Goal: Transaction & Acquisition: Purchase product/service

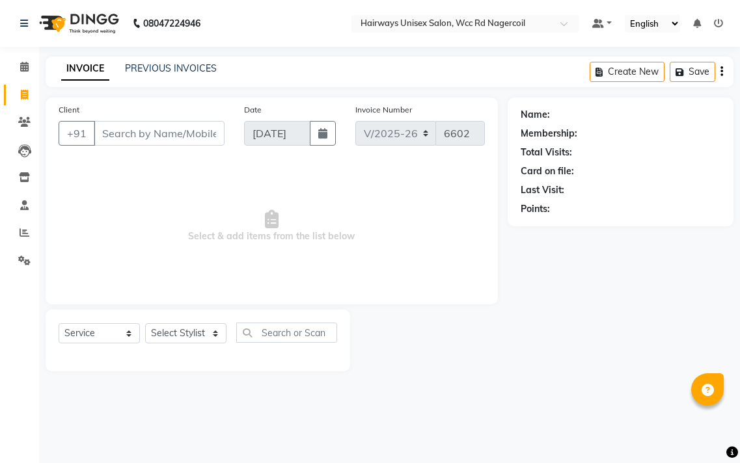
select select "6523"
select select "service"
click at [195, 336] on select "Select Stylist Admin Chitra divya [PERSON_NAME] [PERSON_NAME] Reception [PERSON…" at bounding box center [185, 333] width 81 height 20
select select "49917"
click at [145, 324] on select "Select Stylist Admin Chitra divya [PERSON_NAME] [PERSON_NAME] Reception [PERSON…" at bounding box center [185, 333] width 81 height 20
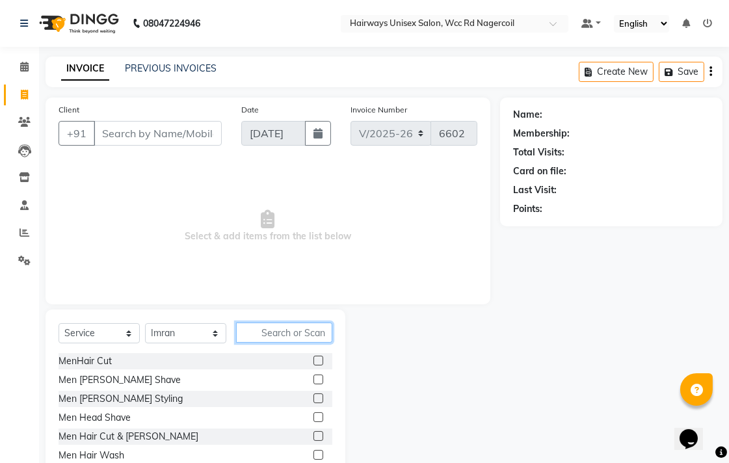
click at [284, 338] on input "text" at bounding box center [284, 333] width 96 height 20
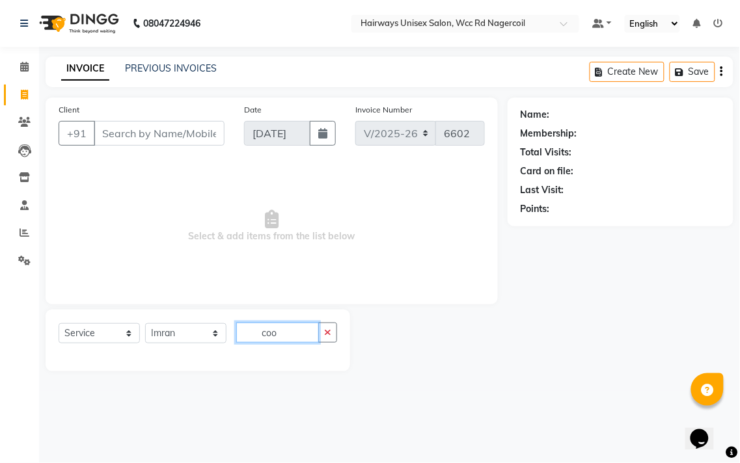
type input "coo"
click at [206, 133] on input "Client" at bounding box center [159, 133] width 131 height 25
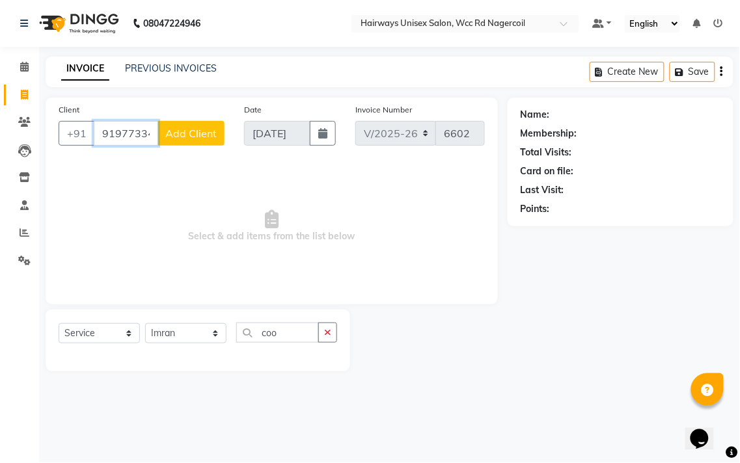
type input "9197733494"
click at [206, 133] on span "Add Client" at bounding box center [190, 133] width 51 height 13
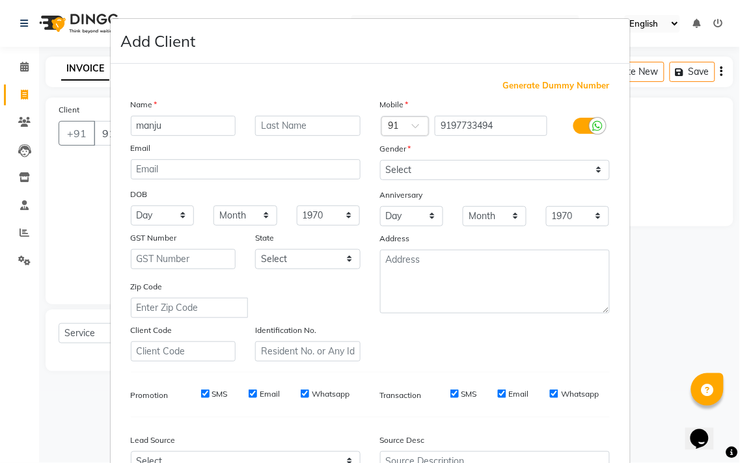
type input "manju"
drag, startPoint x: 490, startPoint y: 172, endPoint x: 488, endPoint y: 180, distance: 7.4
click at [490, 172] on select "Select [DEMOGRAPHIC_DATA] [DEMOGRAPHIC_DATA] Other Prefer Not To Say" at bounding box center [495, 170] width 230 height 20
click at [380, 160] on select "Select [DEMOGRAPHIC_DATA] [DEMOGRAPHIC_DATA] Other Prefer Not To Say" at bounding box center [495, 170] width 230 height 20
click at [515, 178] on select "Select [DEMOGRAPHIC_DATA] [DEMOGRAPHIC_DATA] Other Prefer Not To Say" at bounding box center [495, 170] width 230 height 20
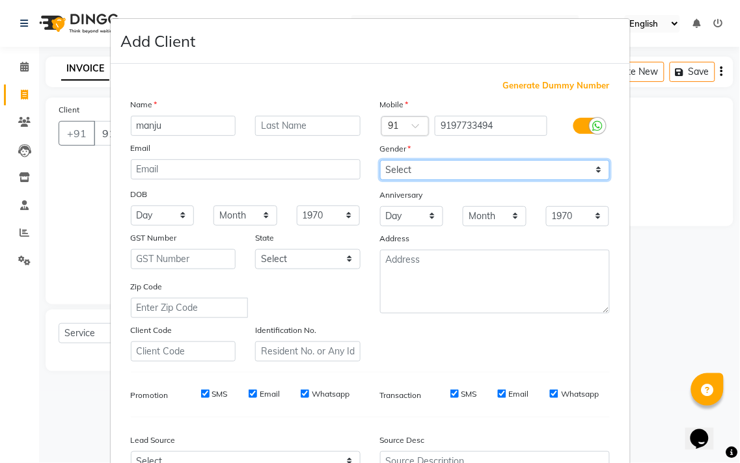
select select "[DEMOGRAPHIC_DATA]"
click at [380, 160] on select "Select [DEMOGRAPHIC_DATA] [DEMOGRAPHIC_DATA] Other Prefer Not To Say" at bounding box center [495, 170] width 230 height 20
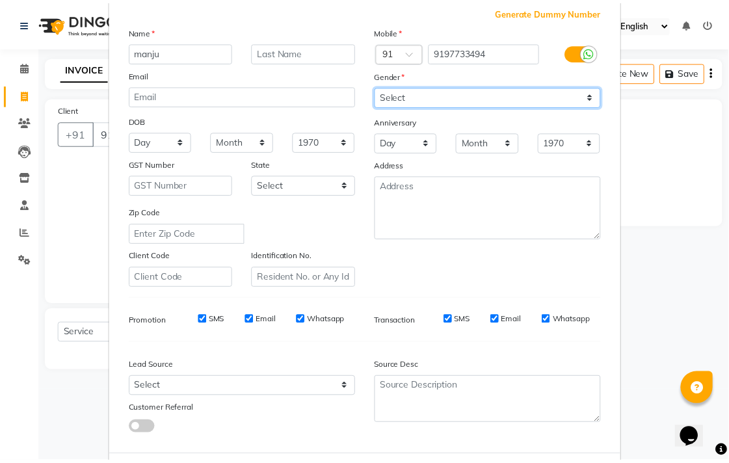
scroll to position [138, 0]
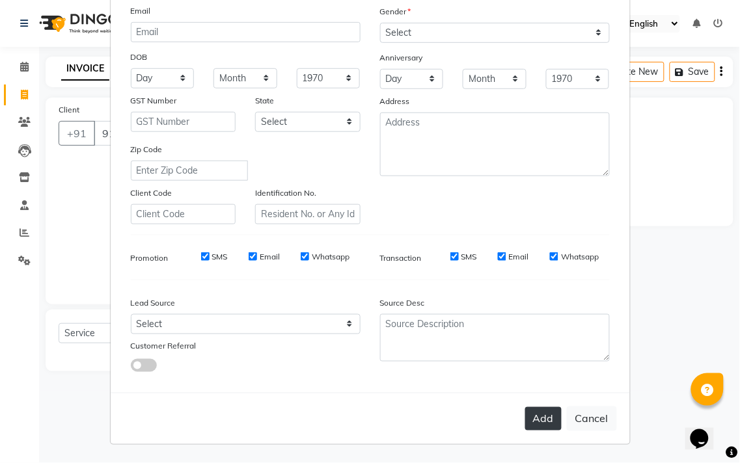
click at [537, 421] on button "Add" at bounding box center [543, 418] width 36 height 23
type input "91******94"
select select
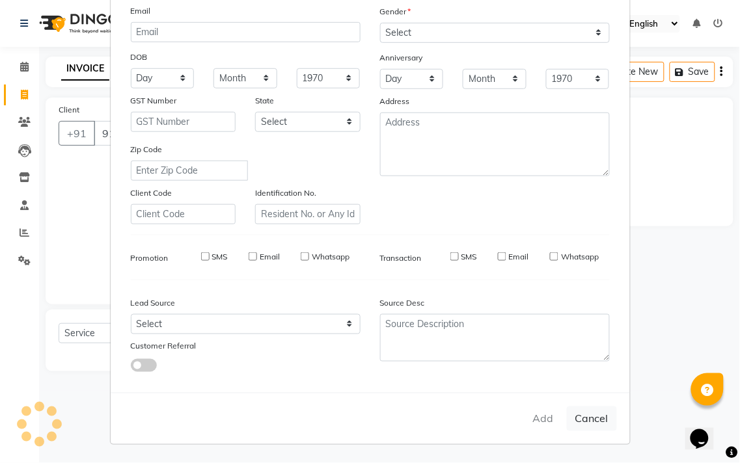
select select
checkbox input "false"
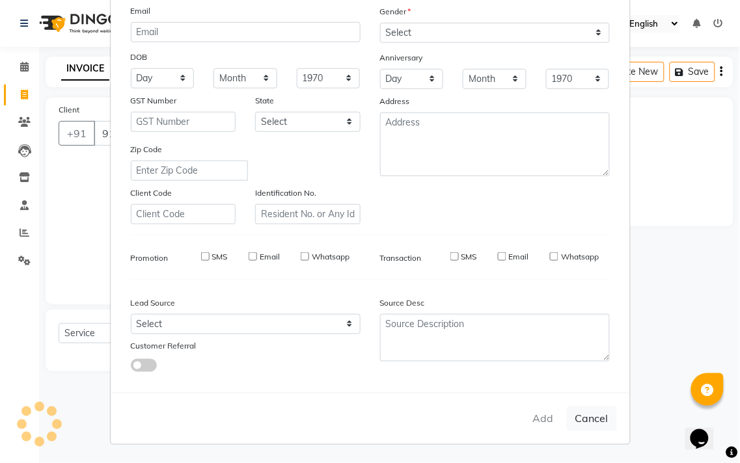
checkbox input "false"
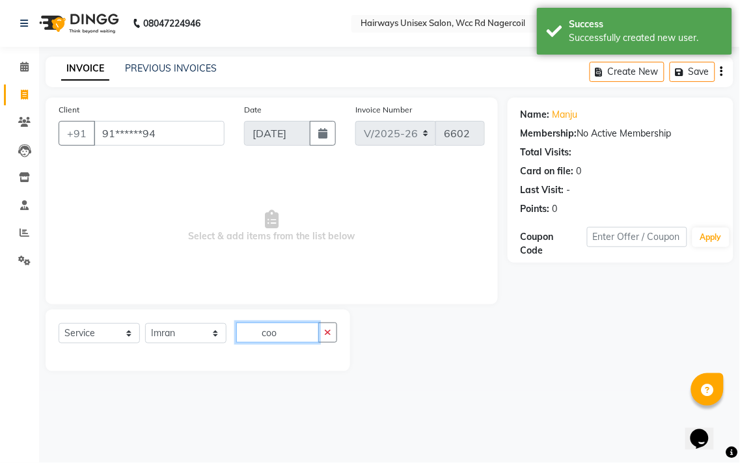
click at [295, 339] on input "coo" at bounding box center [277, 333] width 83 height 20
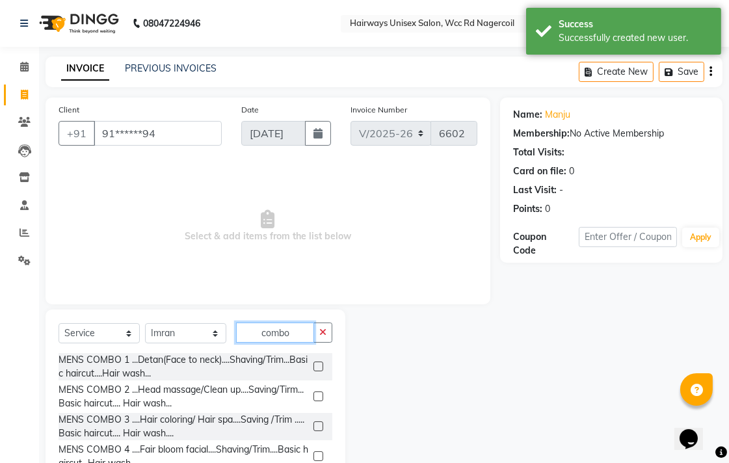
type input "combo"
click at [314, 363] on label at bounding box center [319, 367] width 10 height 10
click at [314, 363] on input "checkbox" at bounding box center [318, 367] width 8 height 8
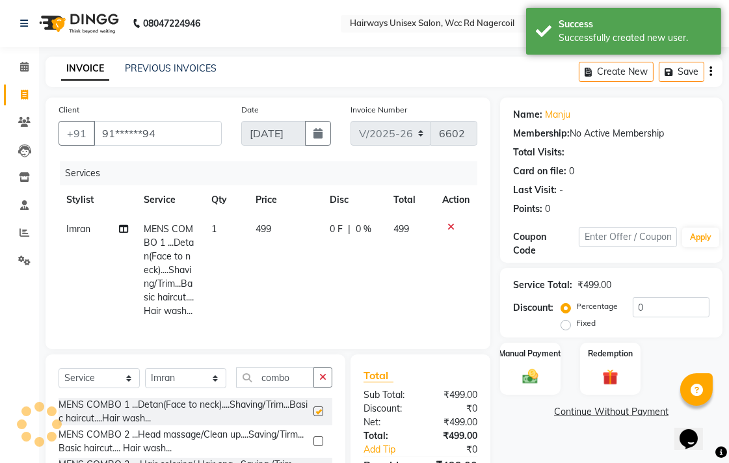
checkbox input "false"
click at [528, 364] on div "Manual Payment" at bounding box center [530, 369] width 63 height 55
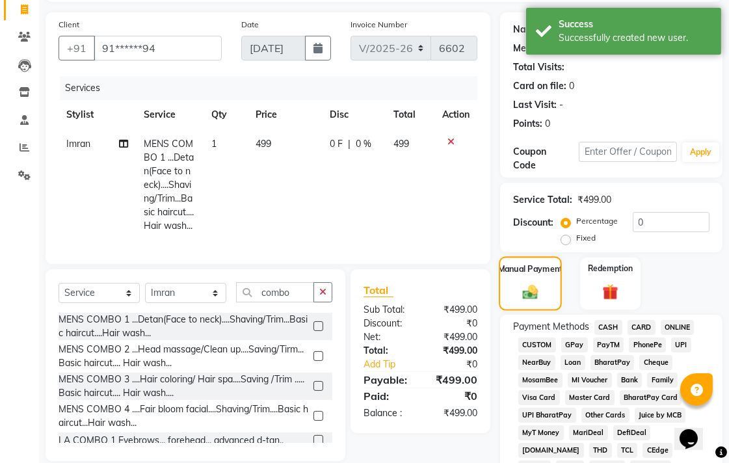
scroll to position [217, 0]
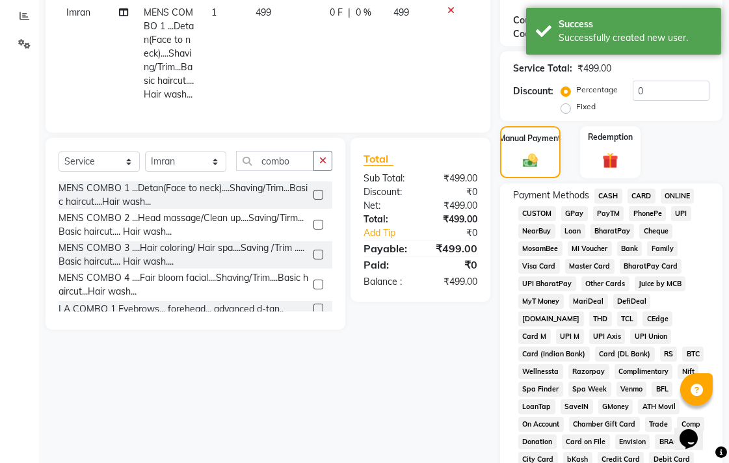
click at [682, 216] on span "UPI" at bounding box center [681, 213] width 20 height 15
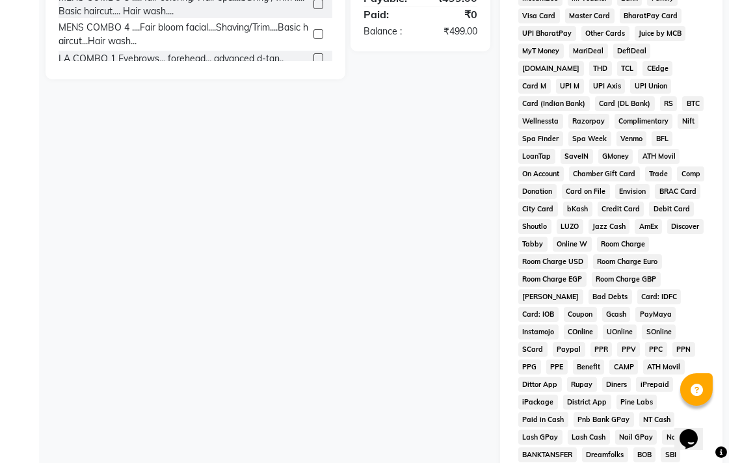
scroll to position [612, 0]
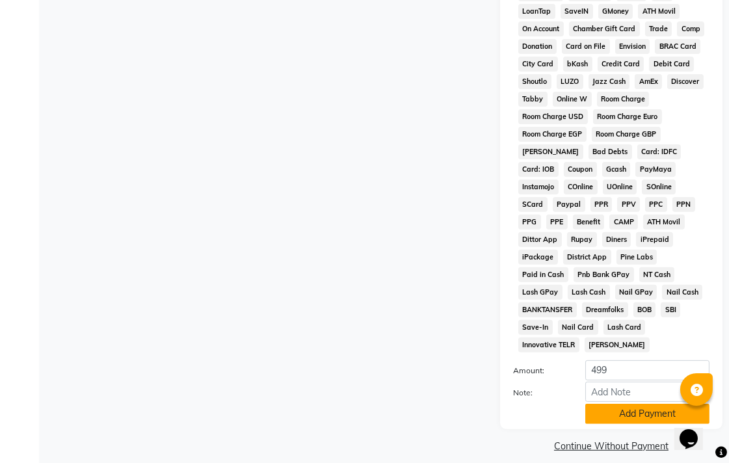
click at [630, 404] on button "Add Payment" at bounding box center [648, 414] width 124 height 20
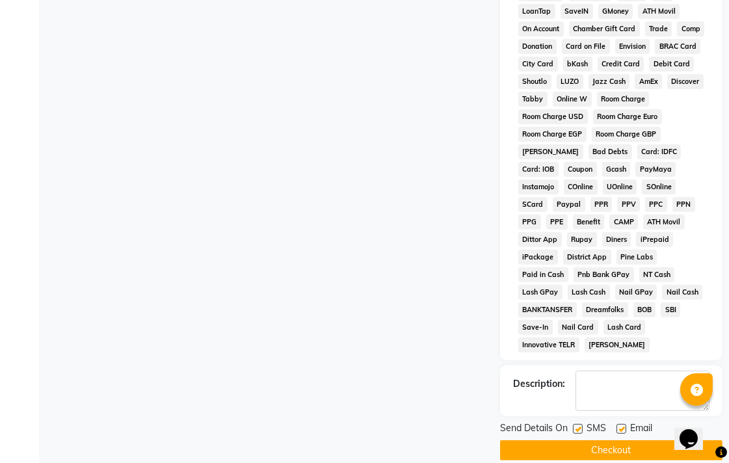
click at [660, 440] on button "Checkout" at bounding box center [611, 450] width 223 height 20
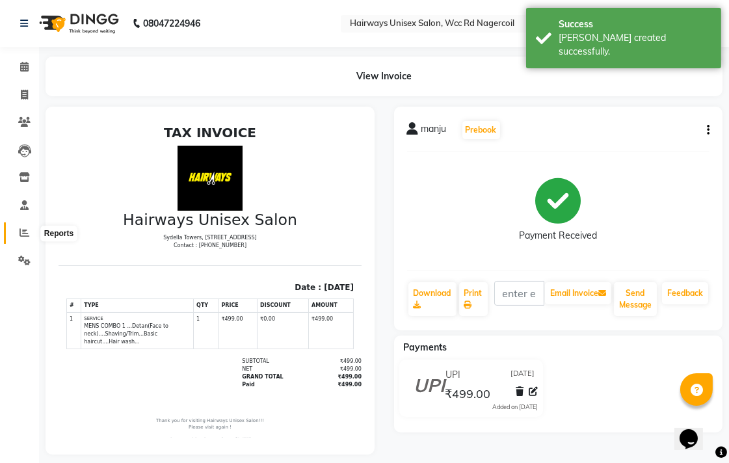
click at [34, 235] on span at bounding box center [24, 233] width 23 height 15
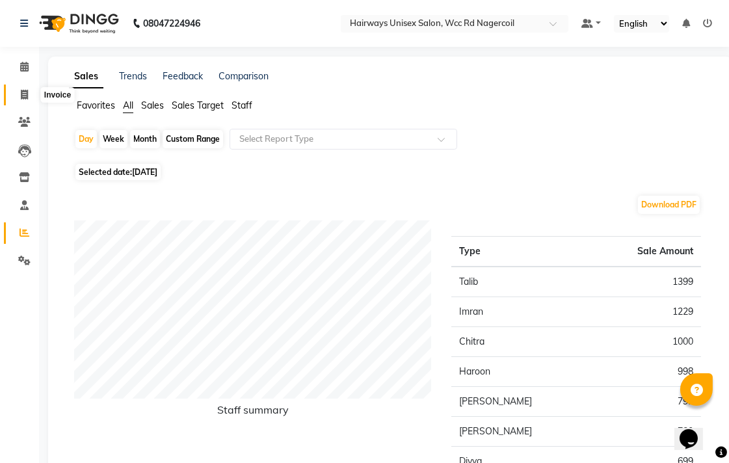
click at [22, 88] on span at bounding box center [24, 95] width 23 height 15
select select "service"
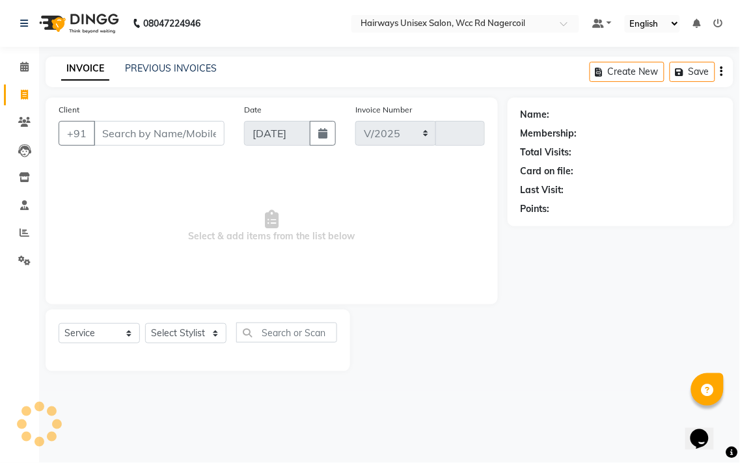
select select "6523"
type input "6603"
click at [22, 237] on icon at bounding box center [25, 233] width 10 height 10
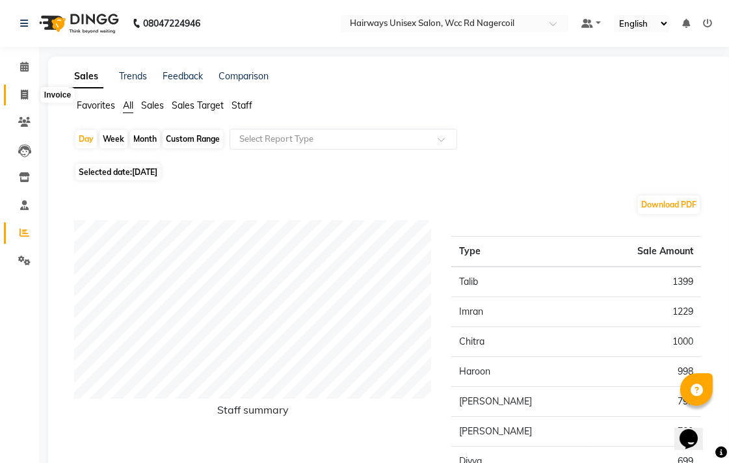
click at [24, 92] on icon at bounding box center [24, 95] width 7 height 10
select select "service"
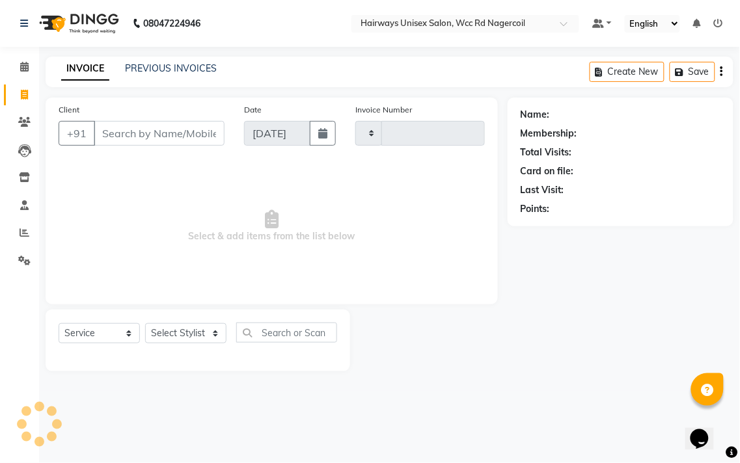
type input "6603"
select select "6523"
drag, startPoint x: 187, startPoint y: 329, endPoint x: 190, endPoint y: 290, distance: 39.1
click at [187, 329] on select "Select Stylist" at bounding box center [185, 333] width 81 height 20
drag, startPoint x: 96, startPoint y: 182, endPoint x: 127, endPoint y: 130, distance: 60.7
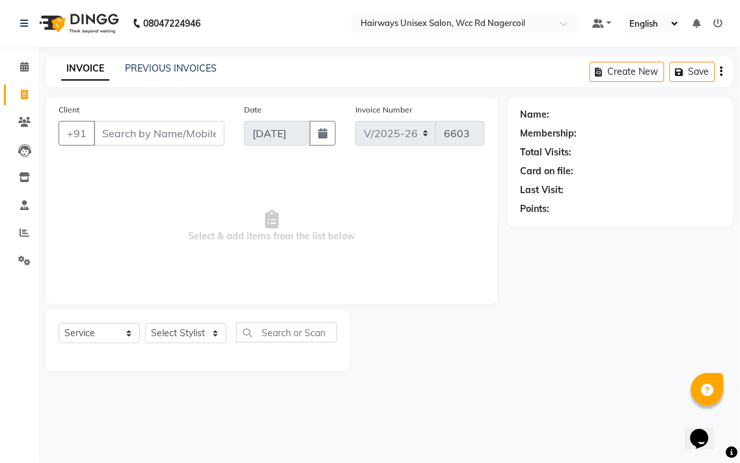
click at [98, 180] on span "Select & add items from the list below" at bounding box center [272, 226] width 426 height 130
click at [127, 130] on input "Client" at bounding box center [159, 133] width 131 height 25
type input "7708355066"
click at [185, 132] on span "Add Client" at bounding box center [190, 133] width 51 height 13
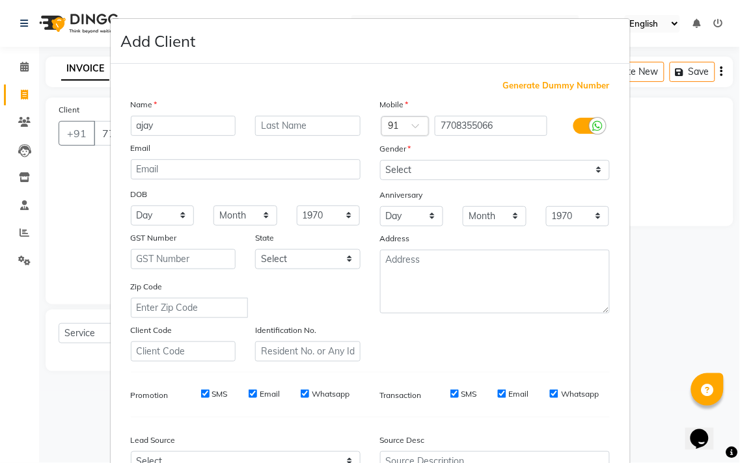
type input "ajay"
click at [446, 176] on select "Select [DEMOGRAPHIC_DATA] [DEMOGRAPHIC_DATA] Other Prefer Not To Say" at bounding box center [495, 170] width 230 height 20
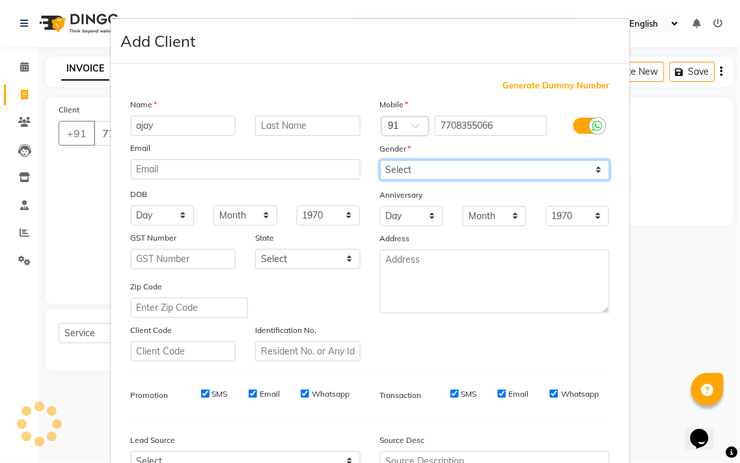
select select "[DEMOGRAPHIC_DATA]"
click at [380, 160] on select "Select [DEMOGRAPHIC_DATA] [DEMOGRAPHIC_DATA] Other Prefer Not To Say" at bounding box center [495, 170] width 230 height 20
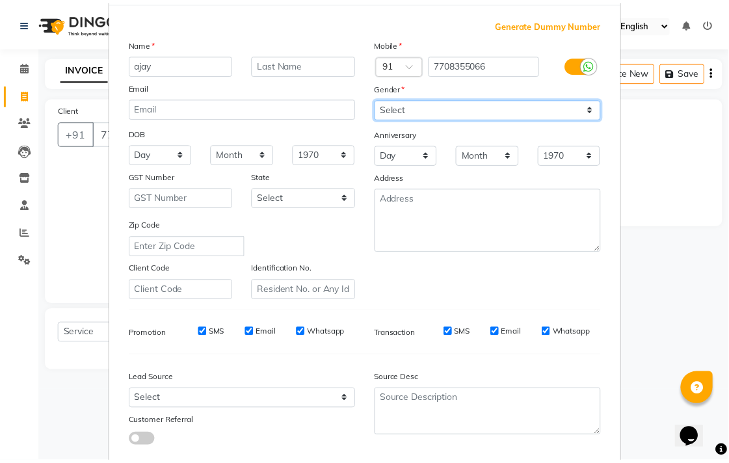
scroll to position [138, 0]
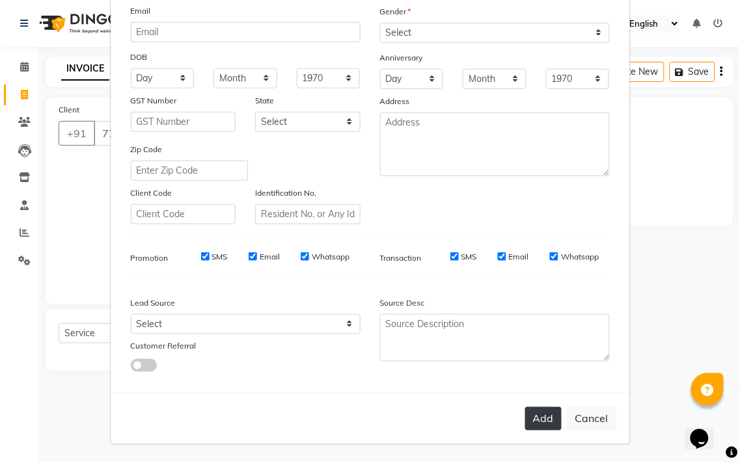
click at [545, 423] on button "Add" at bounding box center [543, 418] width 36 height 23
type input "77******66"
select select
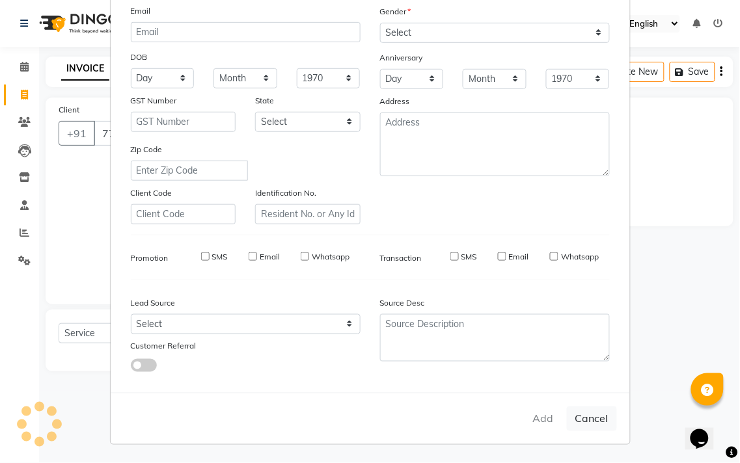
select select
checkbox input "false"
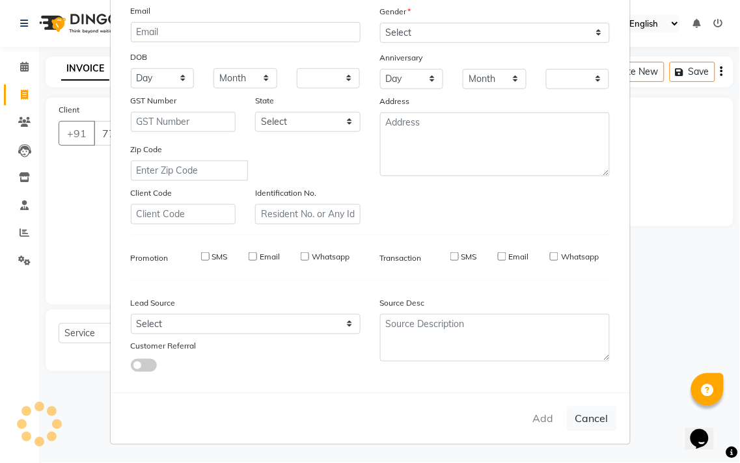
checkbox input "false"
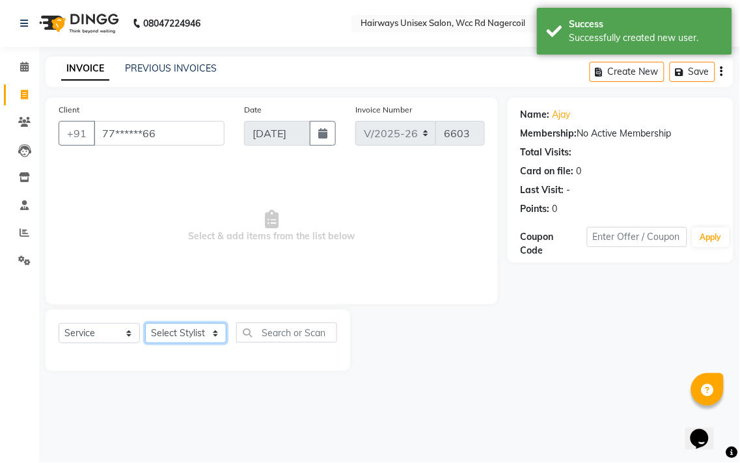
click at [218, 334] on select "Select Stylist Admin Chitra divya [PERSON_NAME] [PERSON_NAME] Reception [PERSON…" at bounding box center [185, 333] width 81 height 20
select select "49914"
click at [145, 324] on select "Select Stylist Admin Chitra divya [PERSON_NAME] [PERSON_NAME] Reception [PERSON…" at bounding box center [185, 333] width 81 height 20
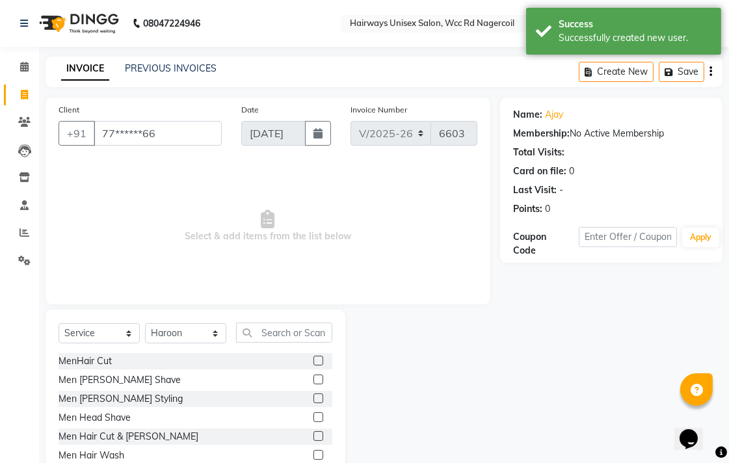
click at [296, 345] on div "Select Service Product Membership Package Voucher Prepaid Gift Card Select Styl…" at bounding box center [196, 338] width 274 height 31
click at [314, 339] on input "text" at bounding box center [284, 333] width 96 height 20
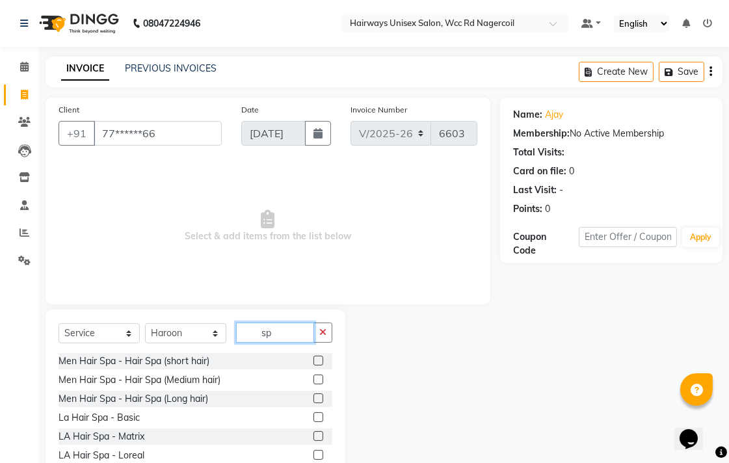
type input "s"
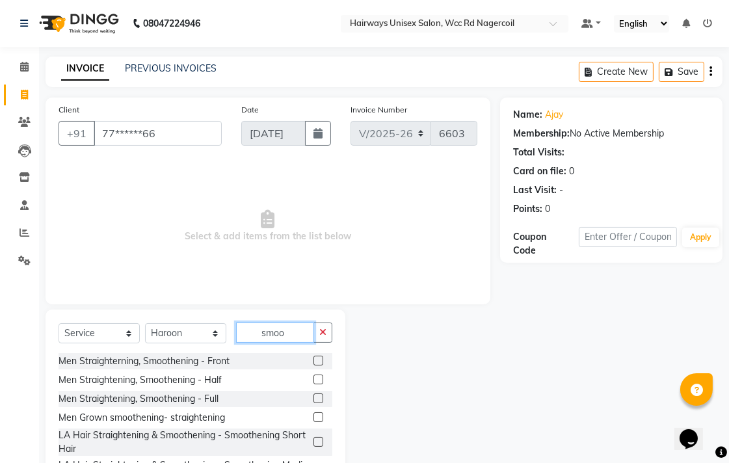
type input "smoo"
click at [314, 360] on label at bounding box center [319, 361] width 10 height 10
click at [314, 360] on input "checkbox" at bounding box center [318, 361] width 8 height 8
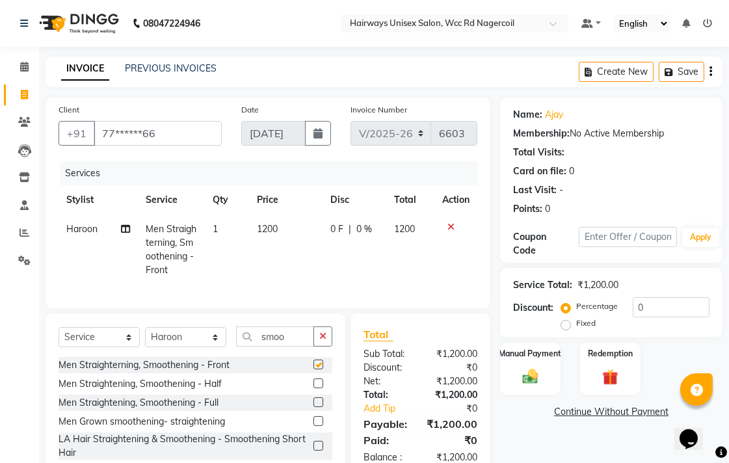
checkbox input "false"
click at [270, 229] on span "1200" at bounding box center [267, 229] width 21 height 12
select select "49914"
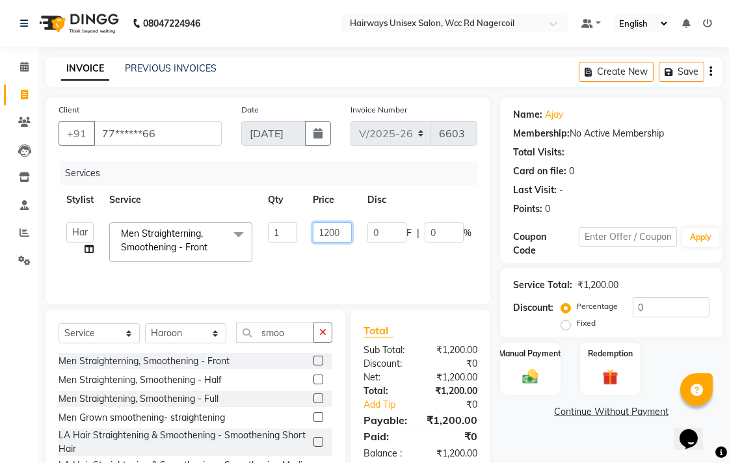
click at [327, 238] on input "1200" at bounding box center [332, 233] width 39 height 20
type input "1500"
drag, startPoint x: 447, startPoint y: 261, endPoint x: 524, endPoint y: 321, distance: 98.3
click at [449, 261] on tr "Admin Chitra divya [PERSON_NAME] [PERSON_NAME] Reception [PERSON_NAME] [PERSON_…" at bounding box center [310, 242] width 502 height 55
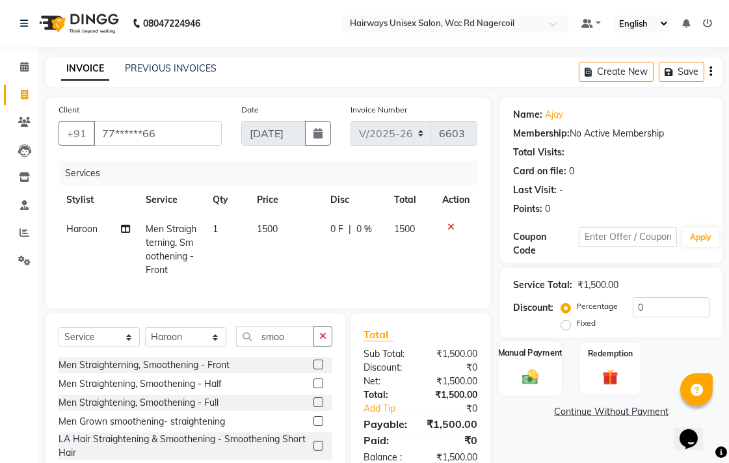
click at [553, 374] on div "Manual Payment" at bounding box center [530, 369] width 63 height 55
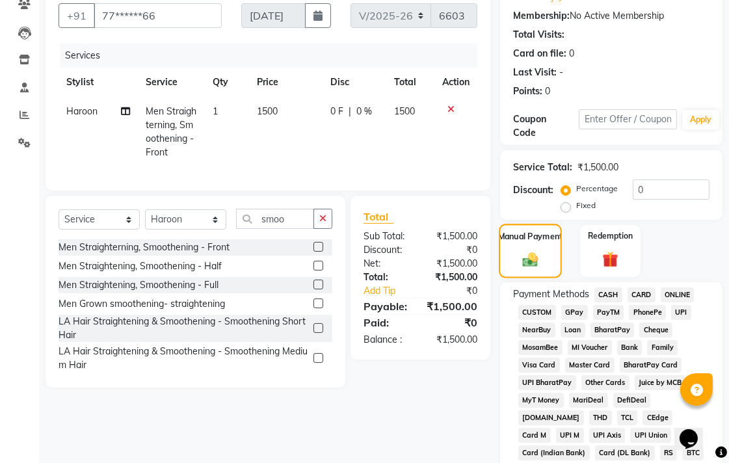
scroll to position [217, 0]
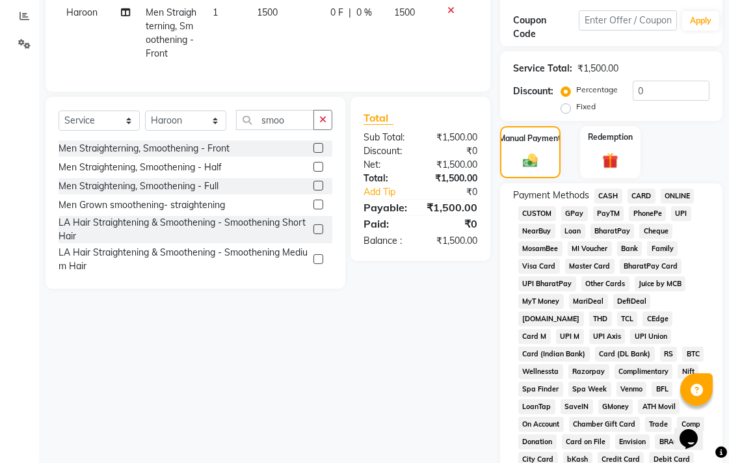
click at [603, 193] on span "CASH" at bounding box center [609, 196] width 28 height 15
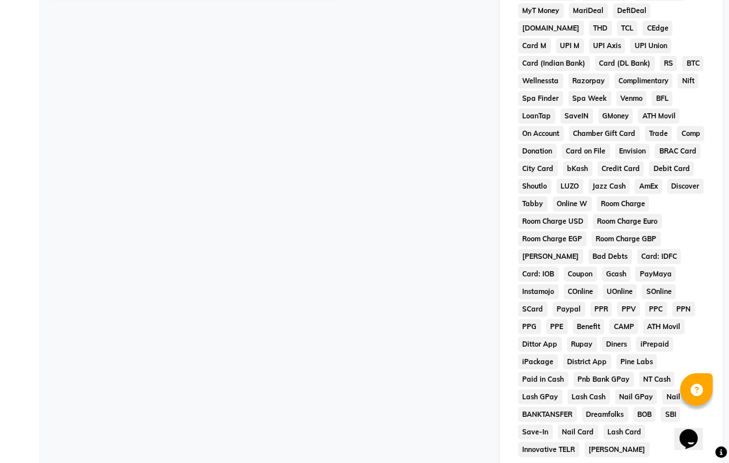
scroll to position [612, 0]
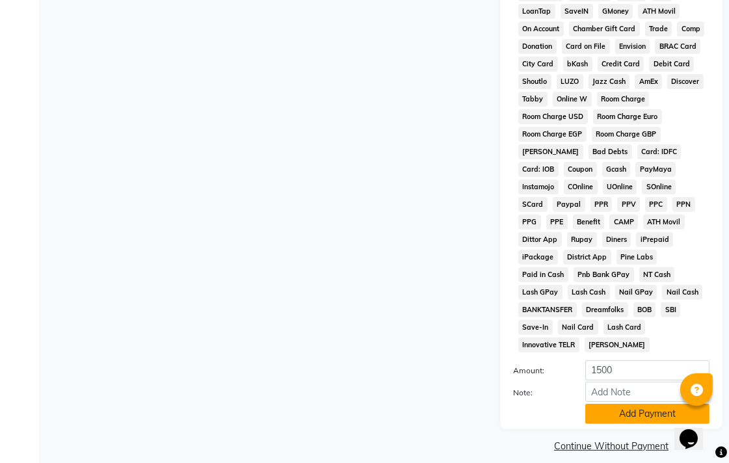
click at [640, 404] on button "Add Payment" at bounding box center [648, 414] width 124 height 20
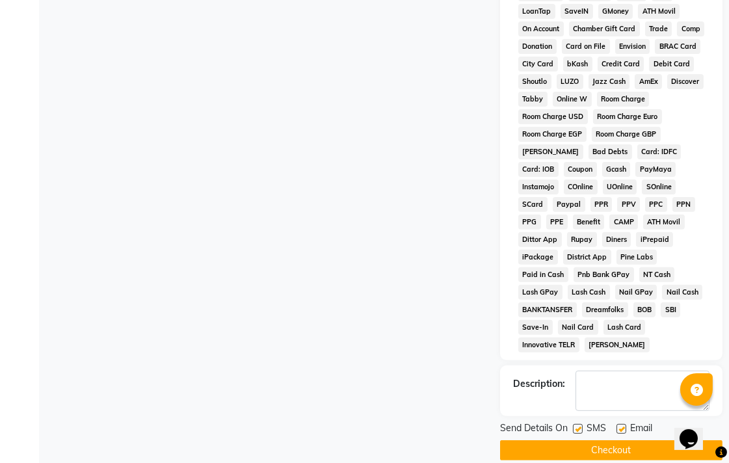
click at [644, 444] on button "Checkout" at bounding box center [611, 450] width 223 height 20
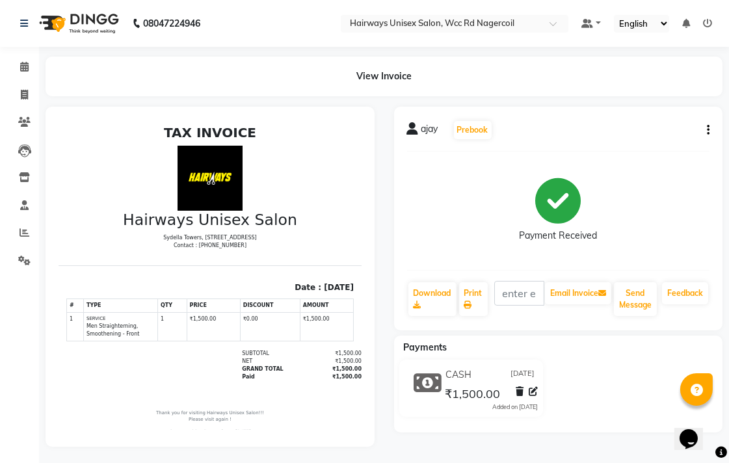
drag, startPoint x: 644, startPoint y: 444, endPoint x: 739, endPoint y: 491, distance: 105.9
click at [729, 463] on html "08047224946 Select Location × Hairways Unisex Salon, Wcc Rd Nagercoil Default P…" at bounding box center [364, 231] width 729 height 463
click at [20, 232] on icon at bounding box center [25, 233] width 10 height 10
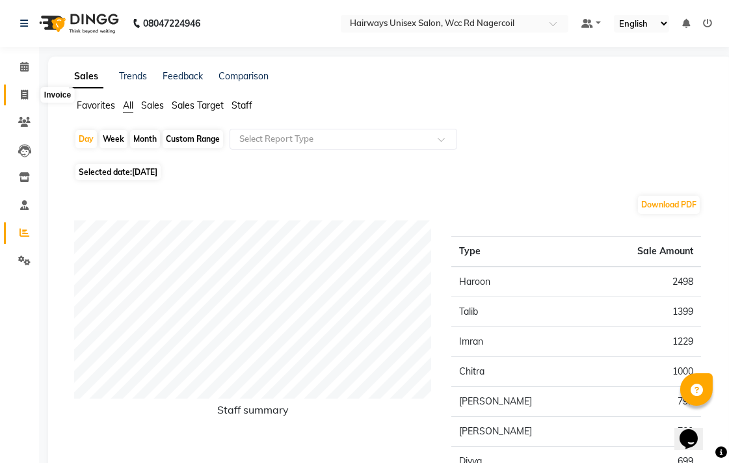
click at [27, 90] on icon at bounding box center [24, 95] width 7 height 10
select select "service"
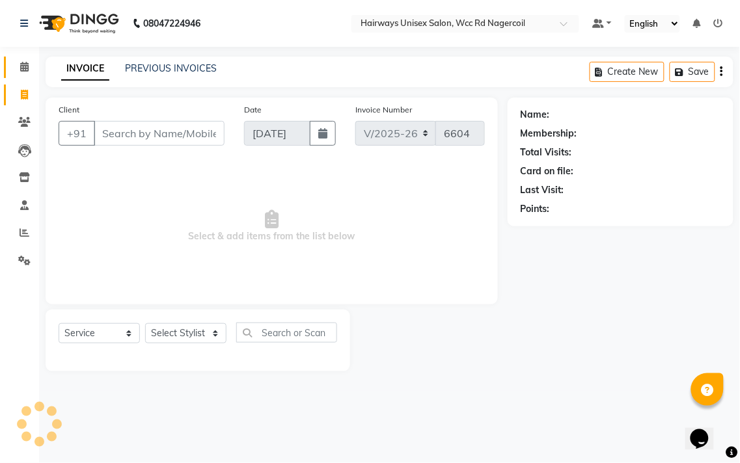
click at [25, 77] on link "Calendar" at bounding box center [19, 67] width 31 height 21
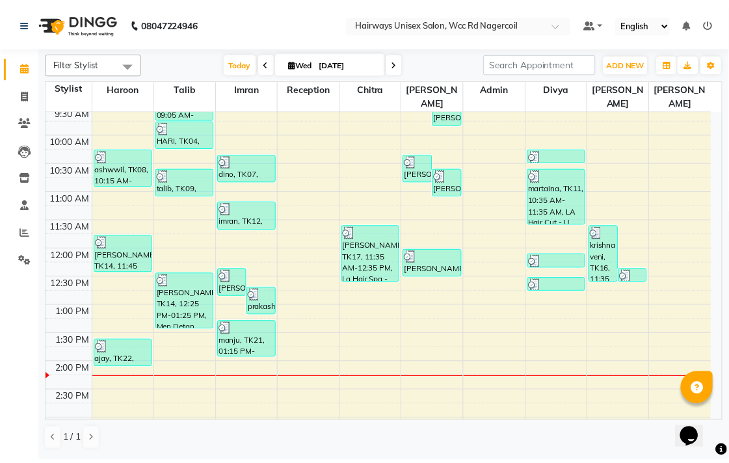
scroll to position [144, 0]
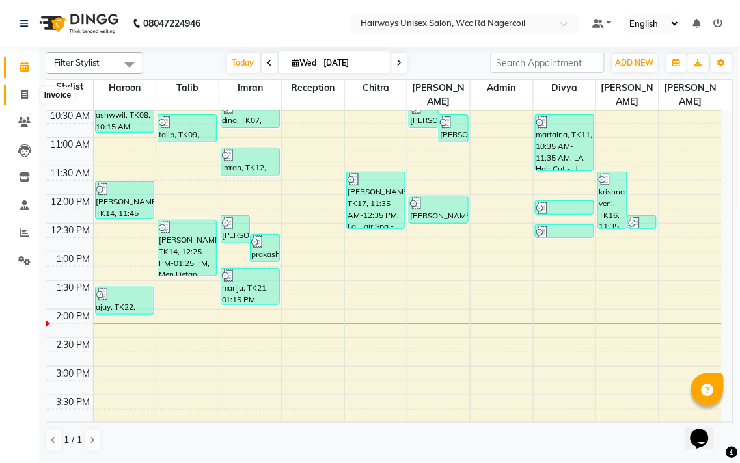
click at [23, 94] on icon at bounding box center [24, 95] width 7 height 10
select select "service"
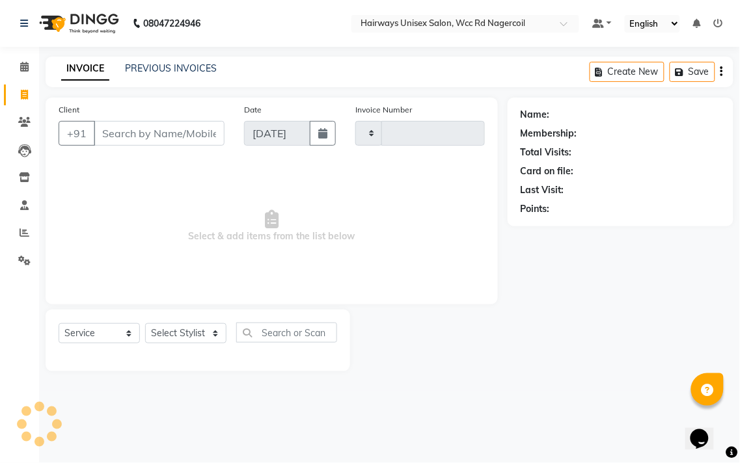
type input "6604"
select select "6523"
click at [23, 94] on icon at bounding box center [24, 95] width 7 height 10
select select "service"
type input "6604"
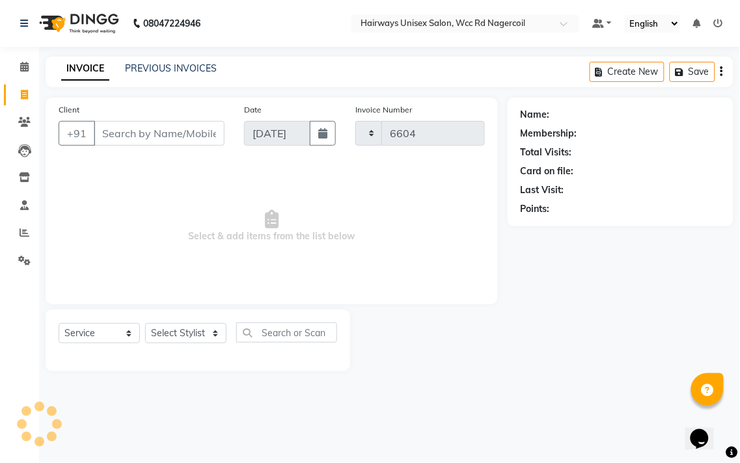
select select "6523"
drag, startPoint x: 23, startPoint y: 94, endPoint x: 176, endPoint y: 245, distance: 214.9
click at [176, 245] on span "Select & add items from the list below" at bounding box center [272, 226] width 426 height 130
click at [185, 342] on select "Select Stylist Admin Chitra divya [PERSON_NAME] [PERSON_NAME] Reception [PERSON…" at bounding box center [185, 333] width 81 height 20
select select "49916"
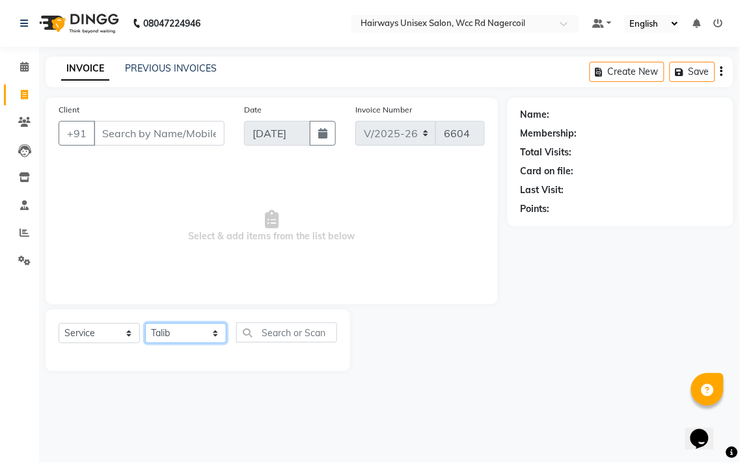
click at [145, 324] on select "Select Stylist Admin Chitra divya [PERSON_NAME] [PERSON_NAME] Reception [PERSON…" at bounding box center [185, 333] width 81 height 20
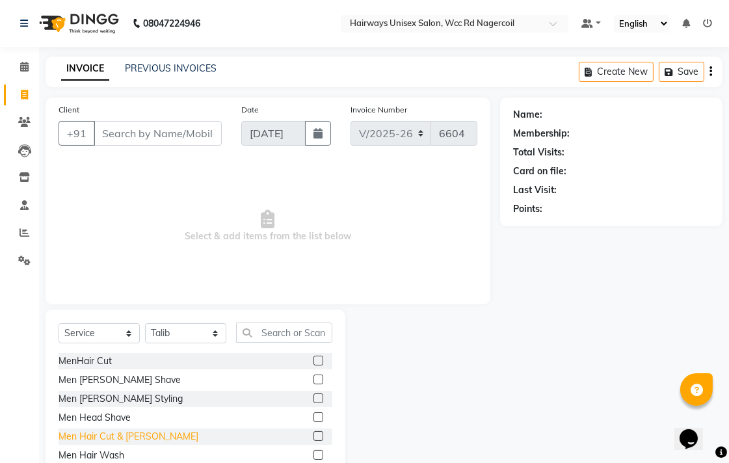
click at [105, 437] on div "Men Hair Cut & [PERSON_NAME]" at bounding box center [129, 437] width 140 height 14
checkbox input "false"
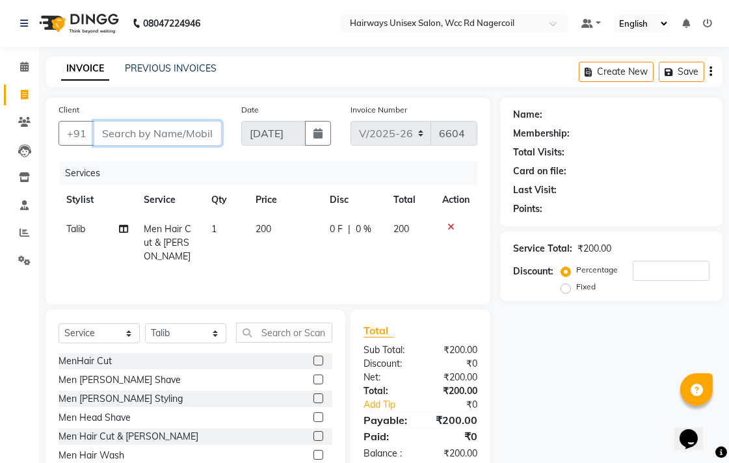
click at [158, 132] on input "Client" at bounding box center [158, 133] width 128 height 25
type input "9"
type input "0"
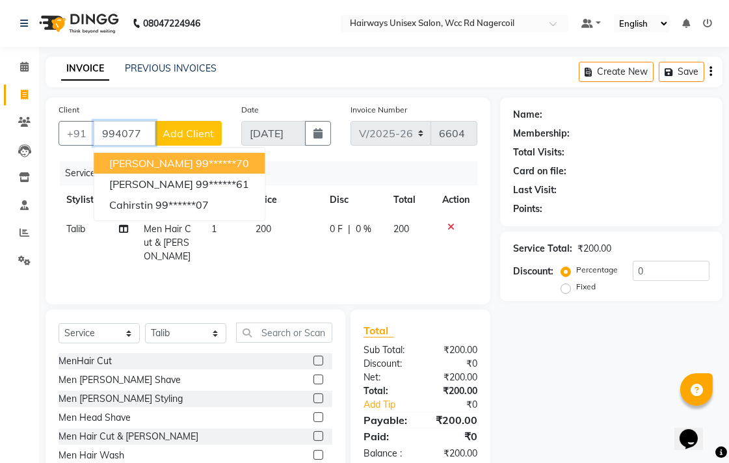
click at [170, 161] on button "[PERSON_NAME] 99******70" at bounding box center [179, 163] width 171 height 21
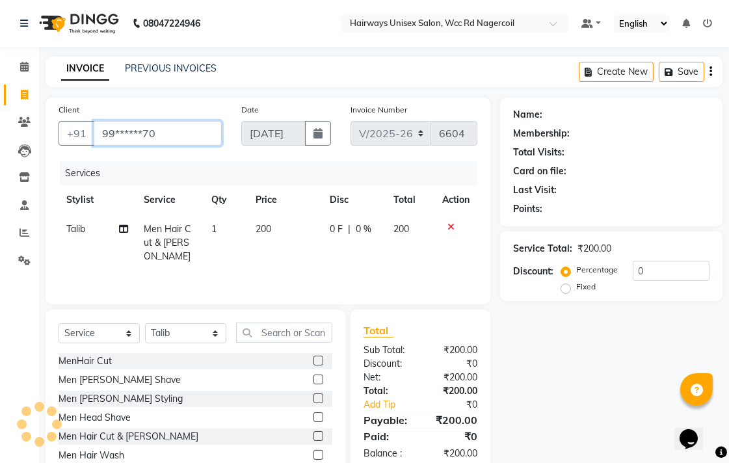
type input "99******70"
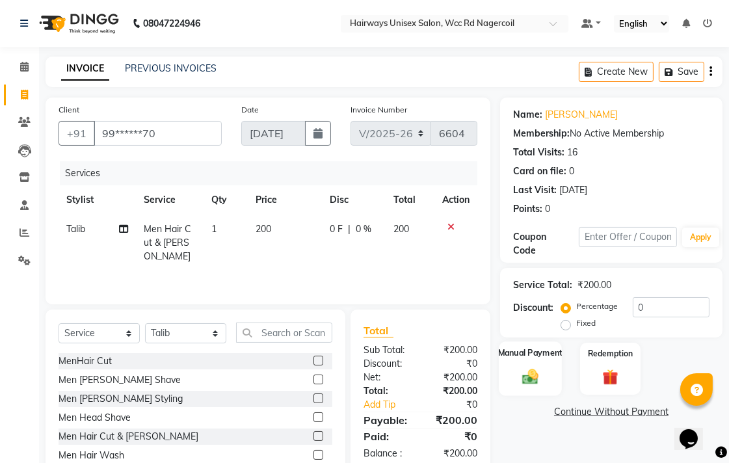
click at [551, 349] on label "Manual Payment" at bounding box center [530, 353] width 65 height 12
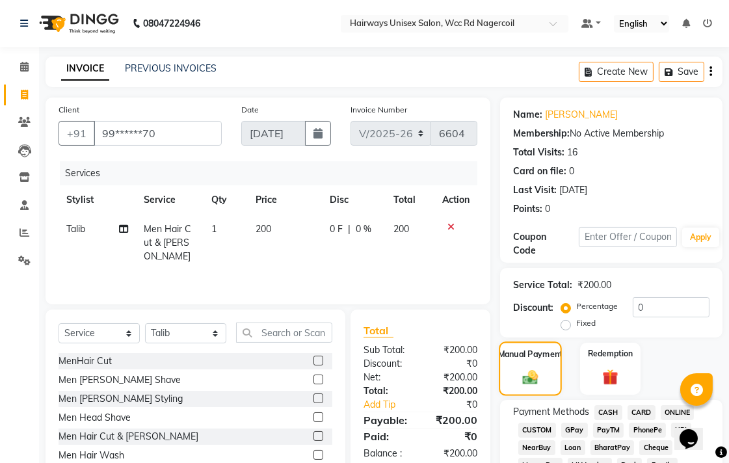
scroll to position [144, 0]
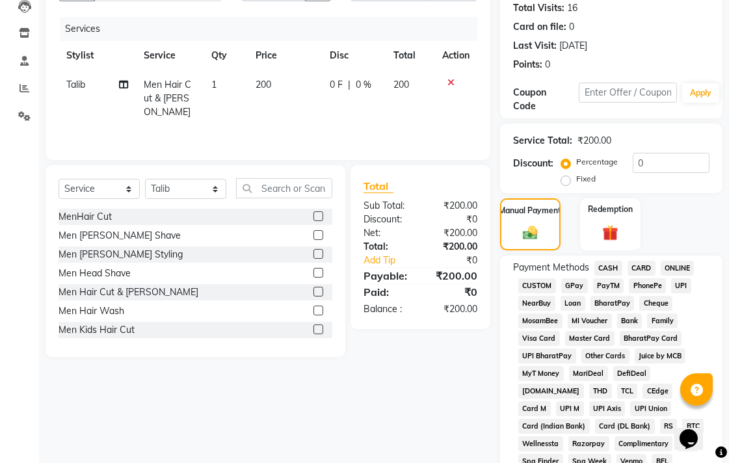
click at [608, 267] on span "CASH" at bounding box center [609, 268] width 28 height 15
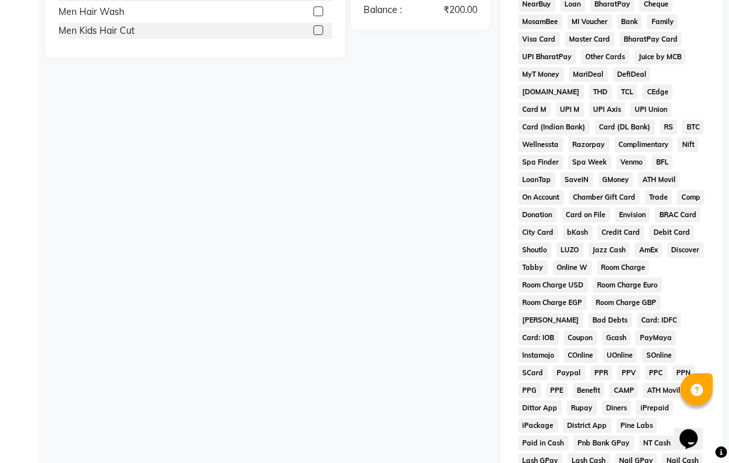
scroll to position [612, 0]
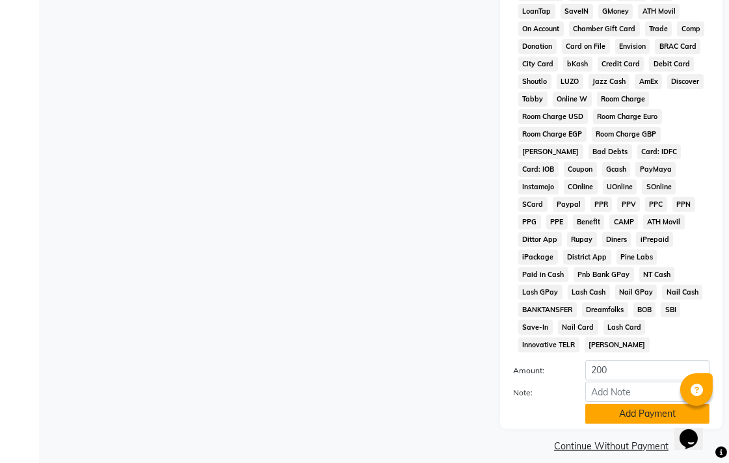
click at [615, 405] on button "Add Payment" at bounding box center [648, 414] width 124 height 20
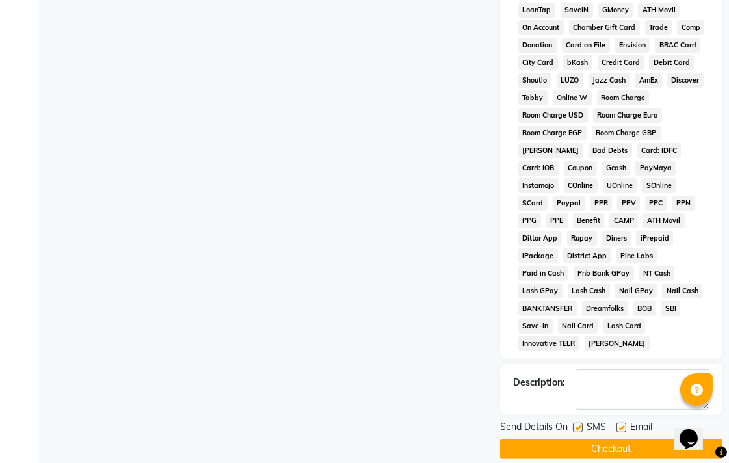
scroll to position [616, 0]
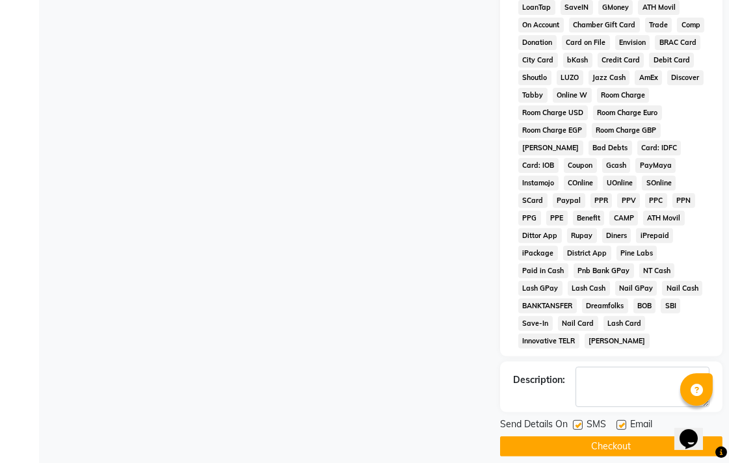
click at [617, 437] on button "Checkout" at bounding box center [611, 447] width 223 height 20
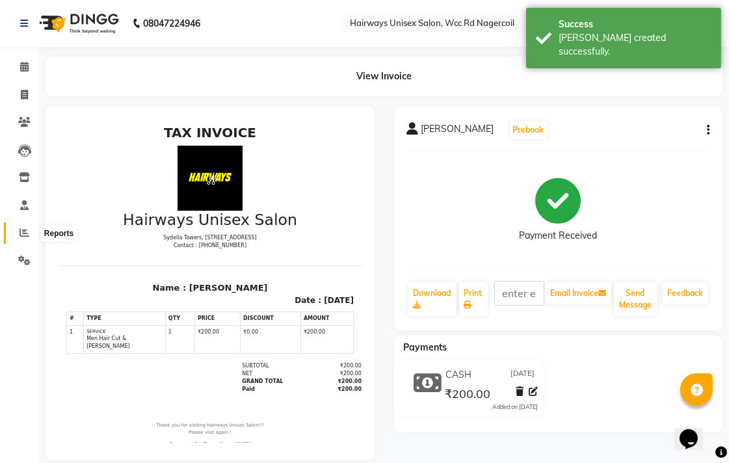
click at [30, 234] on span at bounding box center [24, 233] width 23 height 15
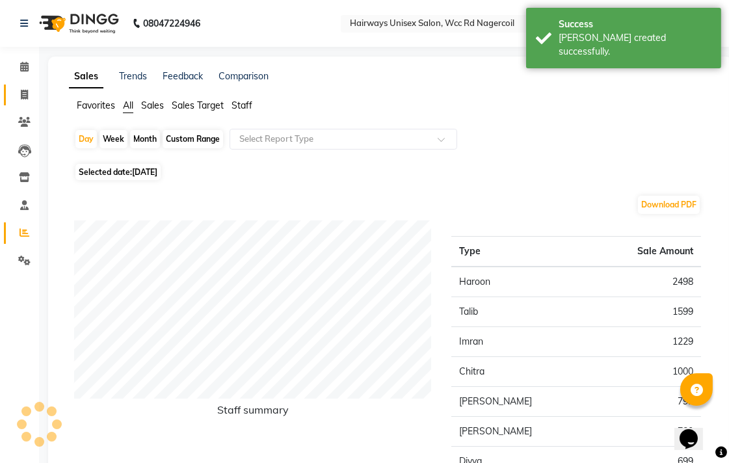
click at [23, 99] on icon at bounding box center [24, 95] width 7 height 10
select select "service"
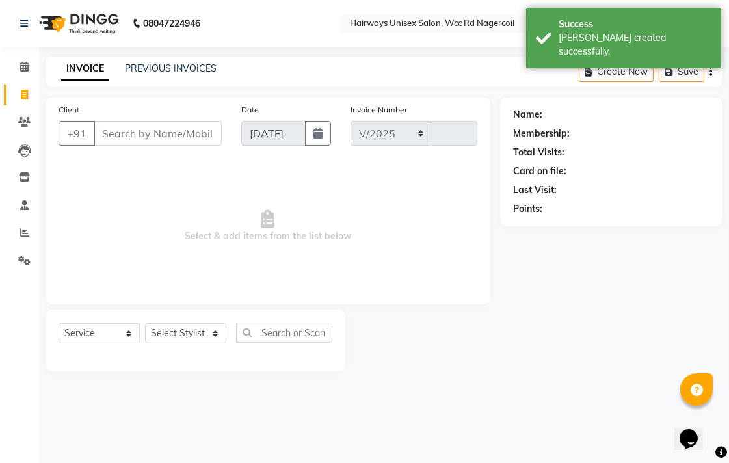
select select "6523"
type input "6605"
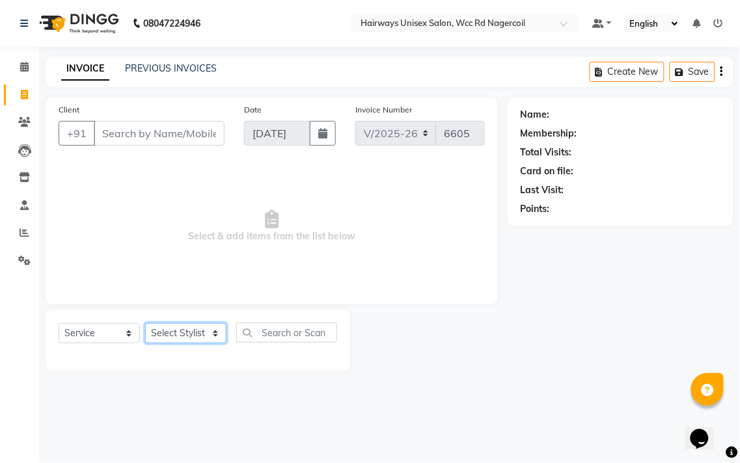
click at [187, 332] on select "Select Stylist Admin Chitra divya [PERSON_NAME] [PERSON_NAME] Reception [PERSON…" at bounding box center [185, 333] width 81 height 20
select select "67960"
click at [145, 324] on select "Select Stylist Admin Chitra divya [PERSON_NAME] [PERSON_NAME] Reception [PERSON…" at bounding box center [185, 333] width 81 height 20
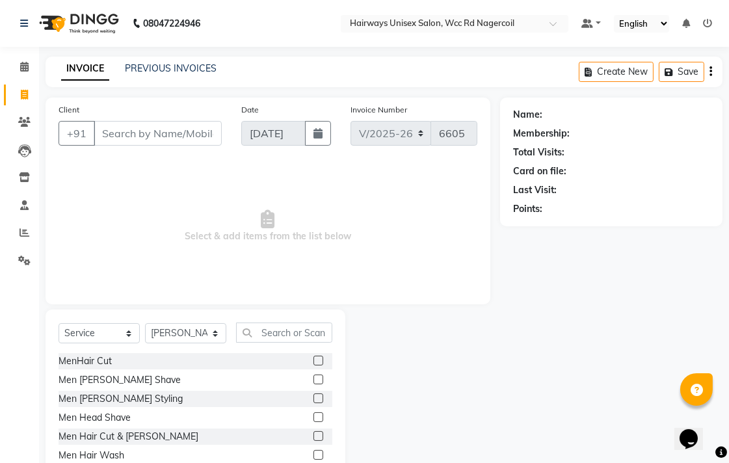
drag, startPoint x: 290, startPoint y: 315, endPoint x: 291, endPoint y: 324, distance: 9.2
click at [291, 321] on div "Select Service Product Membership Package Voucher Prepaid Gift Card Select Styl…" at bounding box center [196, 406] width 300 height 192
click at [291, 326] on input "text" at bounding box center [284, 333] width 96 height 20
type input "l"
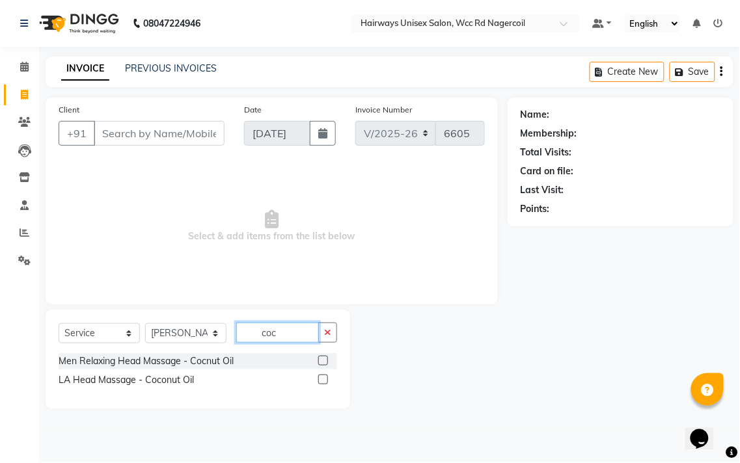
type input "coc"
click at [325, 375] on label at bounding box center [323, 380] width 10 height 10
click at [325, 376] on input "checkbox" at bounding box center [322, 380] width 8 height 8
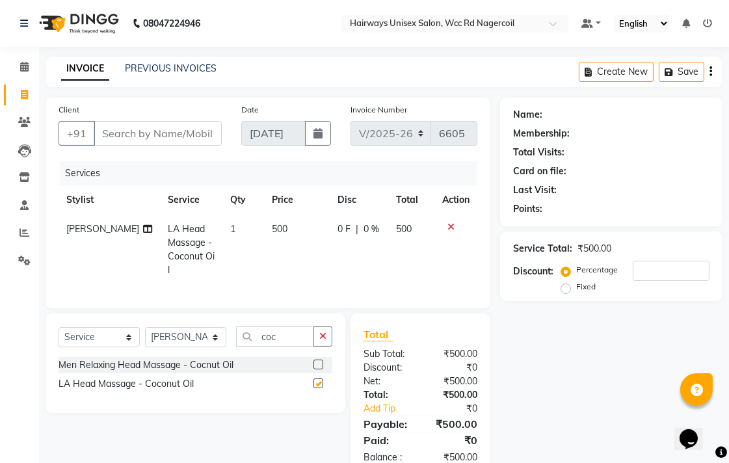
checkbox input "false"
click at [315, 333] on button "button" at bounding box center [323, 337] width 19 height 20
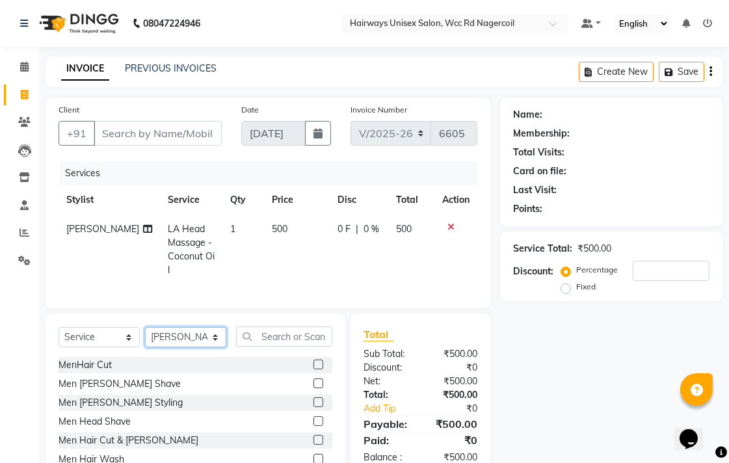
click at [189, 336] on select "Select Stylist Admin Chitra divya [PERSON_NAME] [PERSON_NAME] Reception [PERSON…" at bounding box center [185, 337] width 81 height 20
select select "50257"
click at [145, 327] on select "Select Stylist Admin Chitra divya [PERSON_NAME] [PERSON_NAME] Reception [PERSON…" at bounding box center [185, 337] width 81 height 20
click at [268, 331] on input "text" at bounding box center [284, 337] width 96 height 20
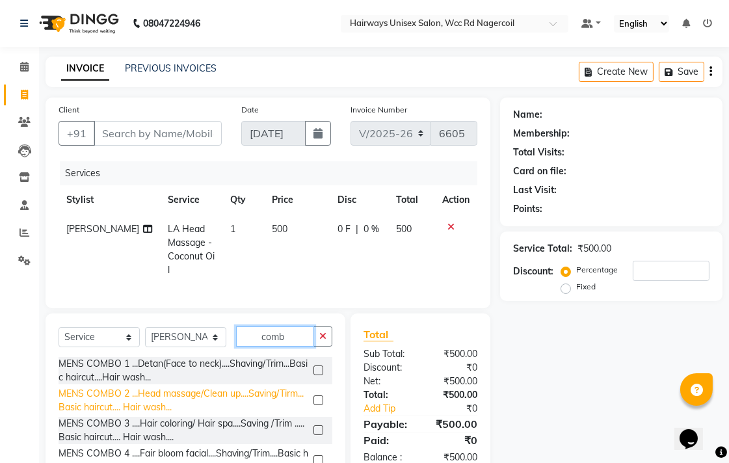
type input "comb"
click at [141, 394] on div "MENS COMBO 2 ...Head massage/Clean up....Saving/Tirm...Basic haircut.... Hair w…" at bounding box center [184, 400] width 250 height 27
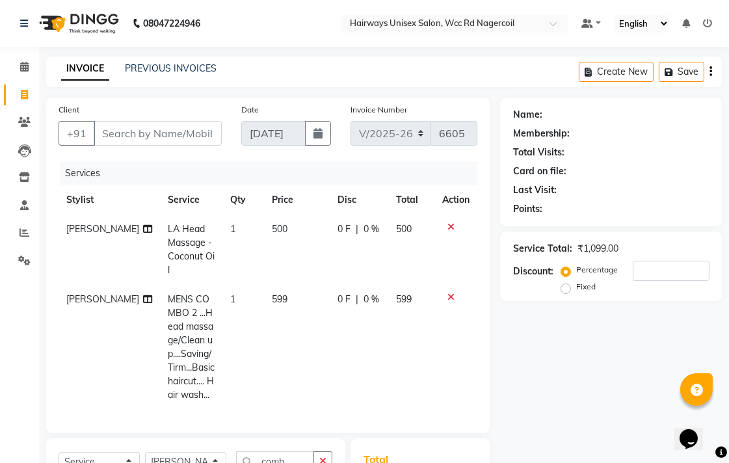
checkbox input "false"
click at [153, 130] on input "Client" at bounding box center [158, 133] width 128 height 25
type input "6"
type input "0"
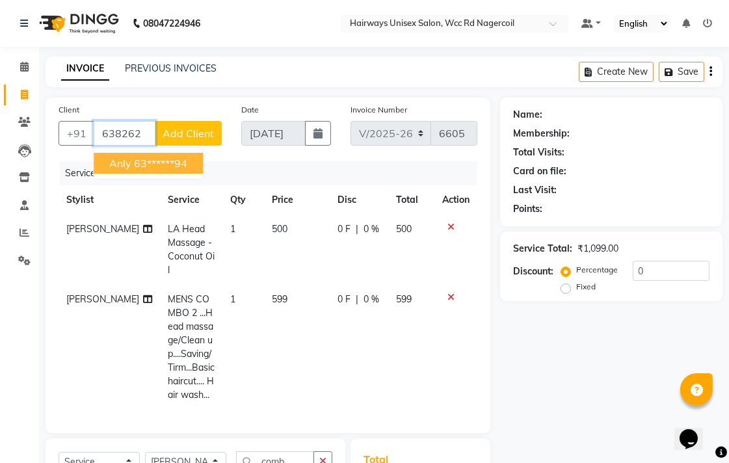
click at [156, 164] on ngb-highlight "63******94" at bounding box center [160, 163] width 53 height 13
type input "63******94"
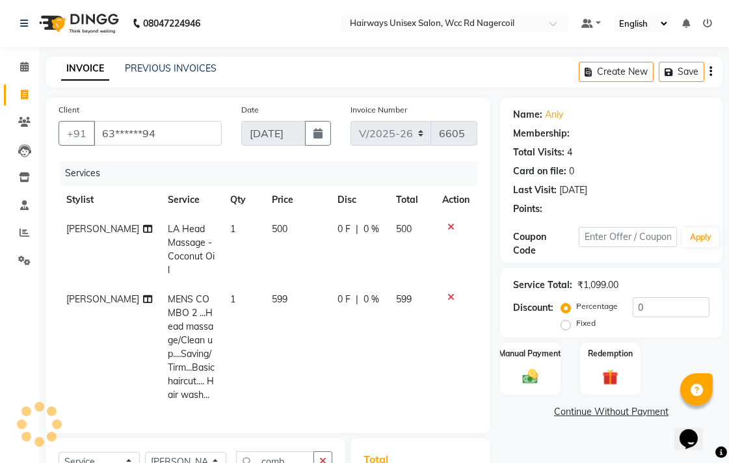
select select "1: Object"
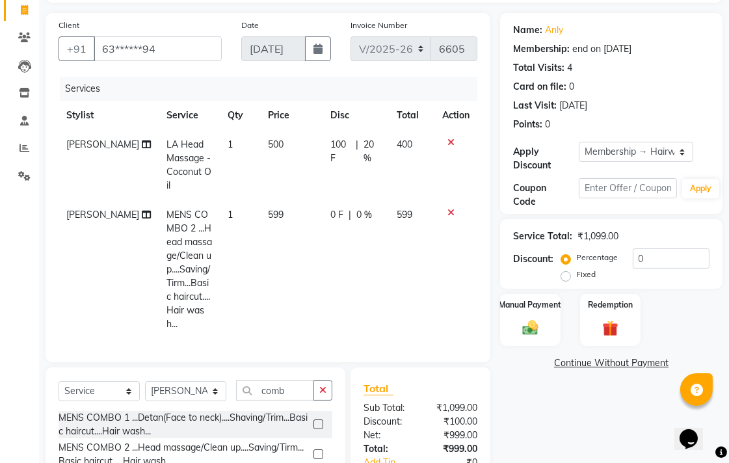
scroll to position [183, 0]
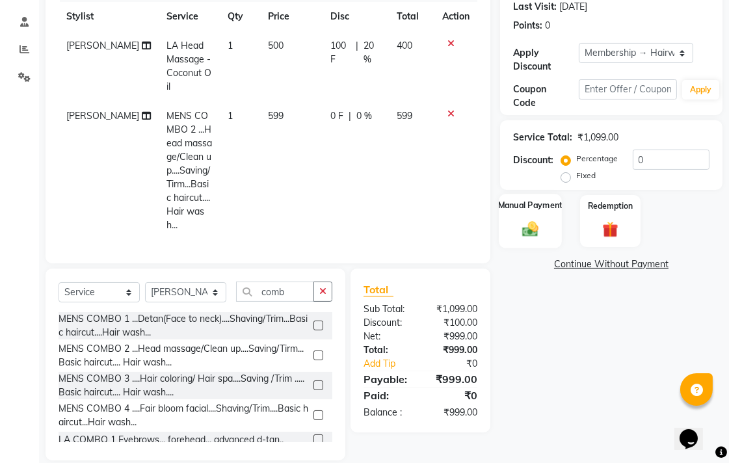
click at [522, 232] on img at bounding box center [530, 228] width 27 height 19
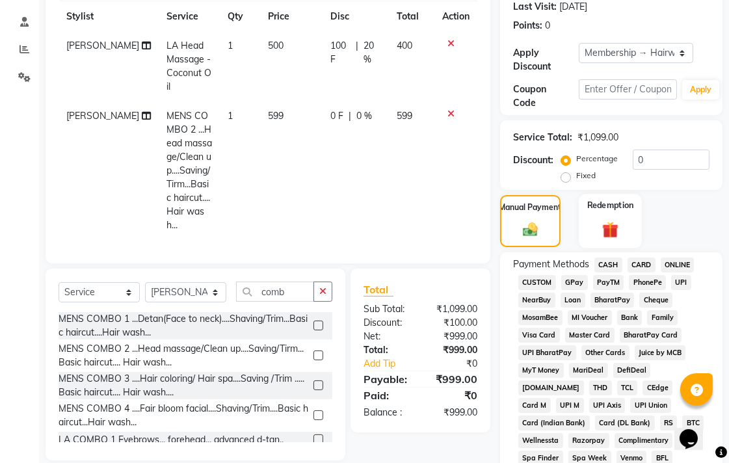
scroll to position [328, 0]
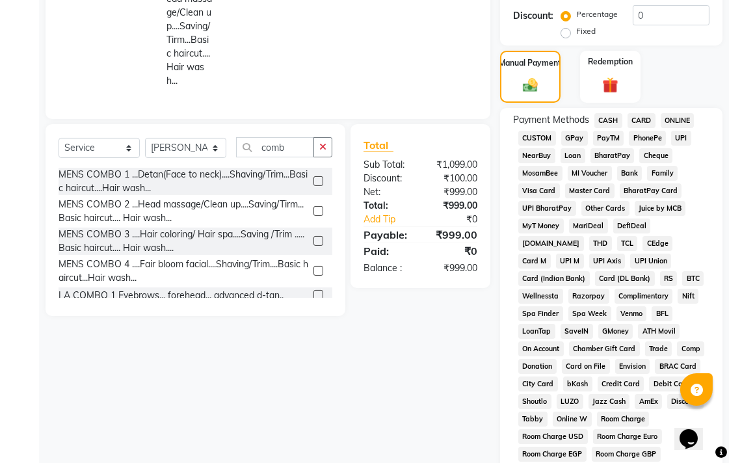
click at [607, 113] on span "CASH" at bounding box center [609, 120] width 28 height 15
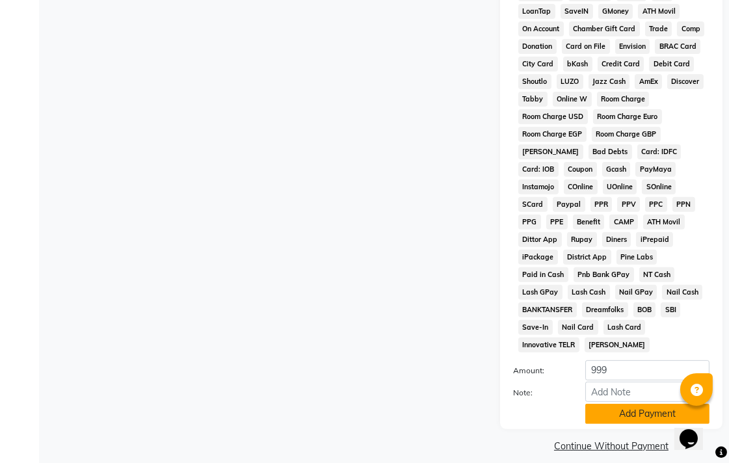
click at [601, 406] on button "Add Payment" at bounding box center [648, 414] width 124 height 20
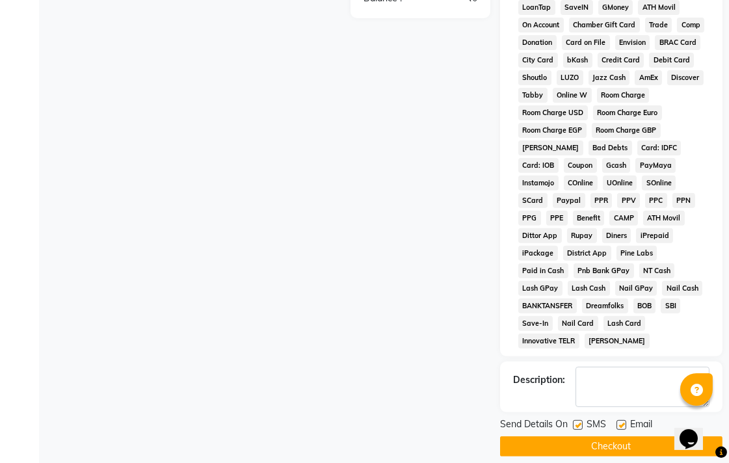
scroll to position [653, 0]
click at [596, 436] on button "Checkout" at bounding box center [611, 446] width 223 height 20
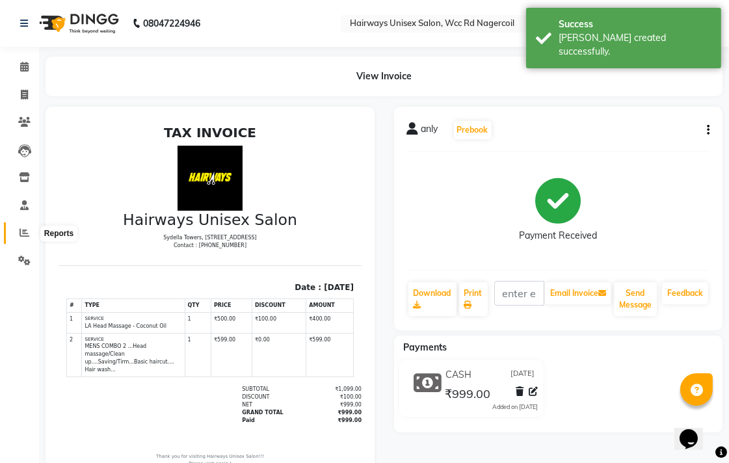
click at [28, 233] on icon at bounding box center [25, 233] width 10 height 10
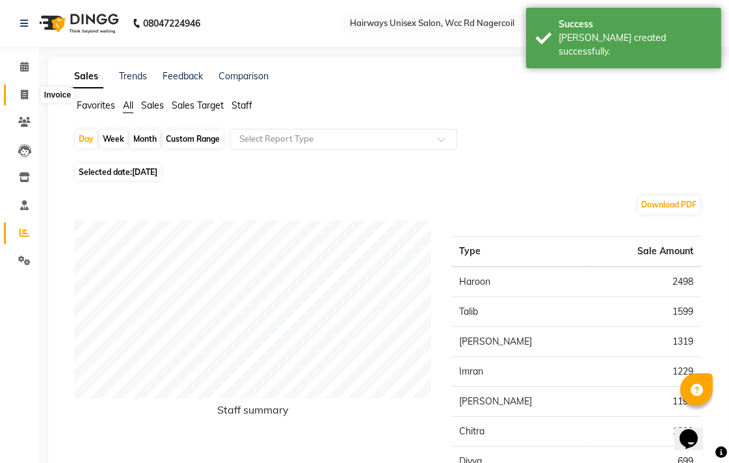
click at [27, 94] on icon at bounding box center [24, 95] width 7 height 10
select select "service"
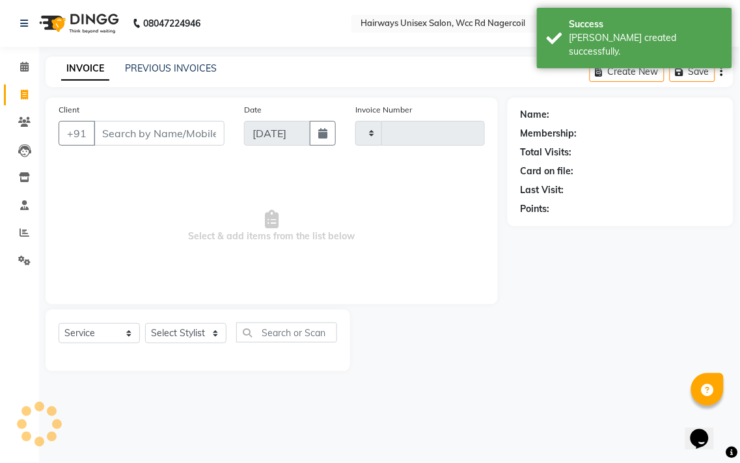
type input "6606"
select select "6523"
